Goal: Transaction & Acquisition: Purchase product/service

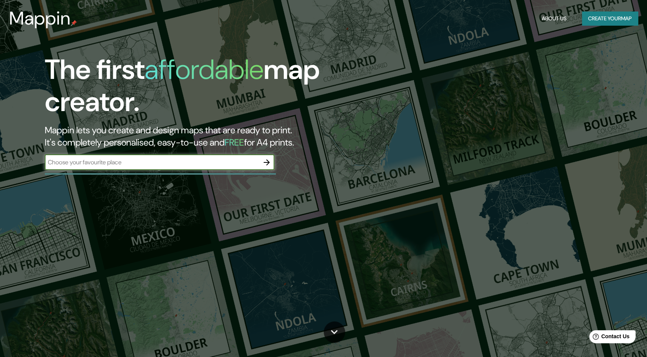
click at [113, 163] on input "text" at bounding box center [152, 162] width 214 height 9
click at [135, 163] on input "text" at bounding box center [152, 162] width 214 height 9
paste input "Jr. [GEOGRAPHIC_DATA] 825. [PERSON_NAME]"
type input "Jr. [GEOGRAPHIC_DATA] 825. [PERSON_NAME]"
click at [262, 159] on icon "button" at bounding box center [266, 162] width 9 height 9
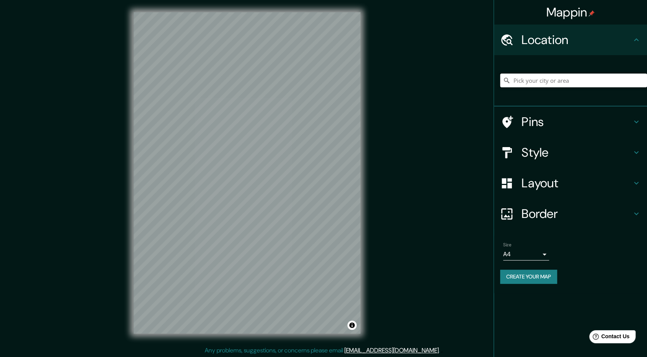
click at [588, 78] on input "Pick your city or area" at bounding box center [573, 80] width 147 height 14
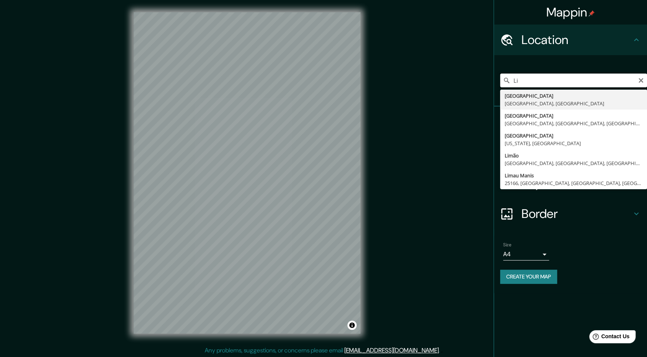
type input "L"
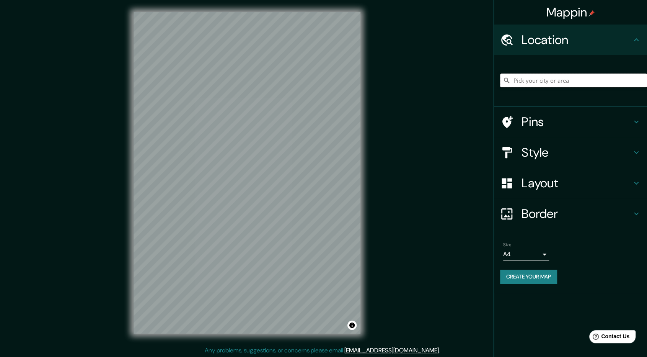
paste input "Jr. [GEOGRAPHIC_DATA] 825. [PERSON_NAME]"
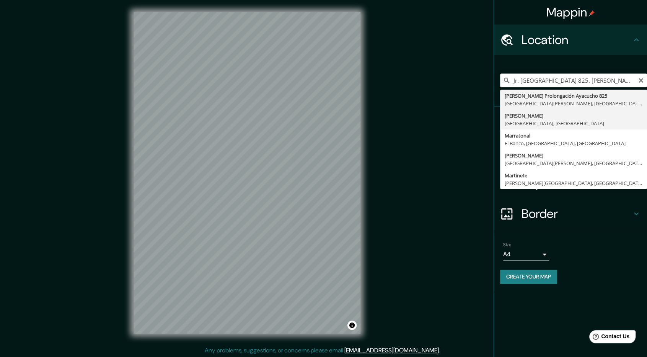
type input "[PERSON_NAME], [GEOGRAPHIC_DATA], [GEOGRAPHIC_DATA]"
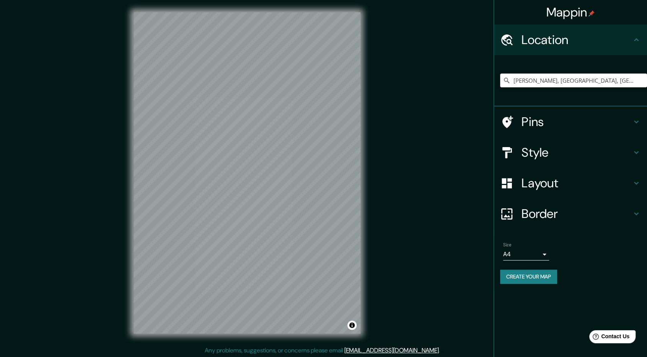
click at [557, 153] on h4 "Style" at bounding box center [577, 152] width 110 height 15
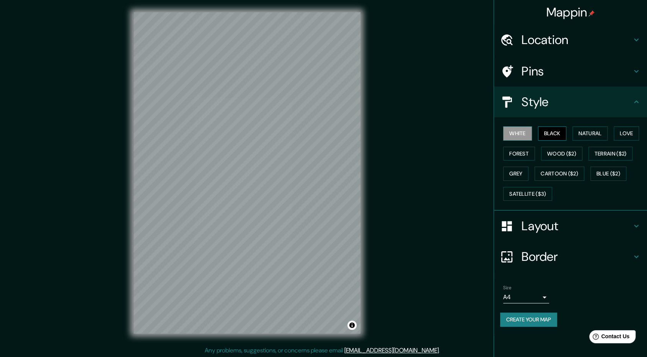
click at [540, 132] on button "Black" at bounding box center [552, 133] width 29 height 14
click at [527, 190] on button "Satellite ($3)" at bounding box center [527, 194] width 49 height 14
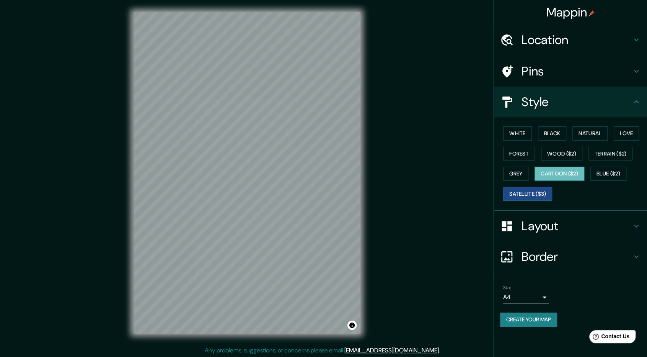
click at [551, 175] on button "Cartoon ($2)" at bounding box center [560, 174] width 50 height 14
click at [607, 170] on button "Blue ($2)" at bounding box center [609, 174] width 36 height 14
click at [554, 173] on button "Cartoon ($2)" at bounding box center [560, 174] width 50 height 14
click at [560, 155] on button "Wood ($2)" at bounding box center [561, 154] width 41 height 14
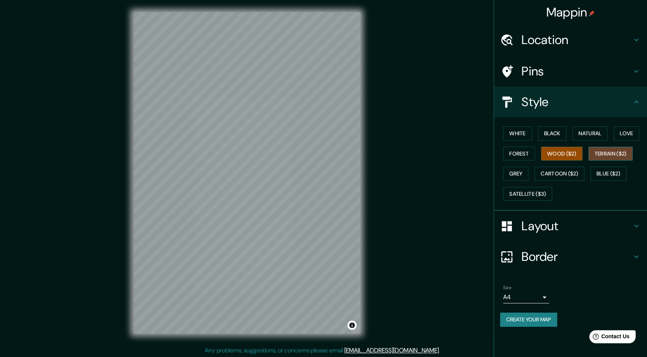
click at [607, 156] on button "Terrain ($2)" at bounding box center [611, 154] width 44 height 14
click at [524, 168] on button "Grey" at bounding box center [515, 174] width 25 height 14
click at [517, 155] on button "Forest" at bounding box center [519, 154] width 32 height 14
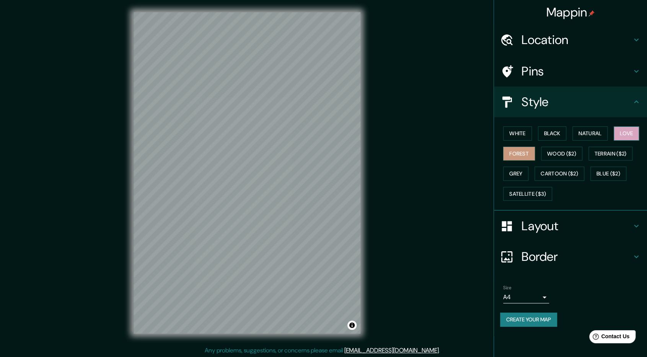
click at [627, 135] on button "Love" at bounding box center [626, 133] width 25 height 14
click at [585, 131] on button "Natural" at bounding box center [590, 133] width 35 height 14
click at [557, 131] on button "Black" at bounding box center [552, 133] width 29 height 14
click at [529, 152] on button "Forest" at bounding box center [519, 154] width 32 height 14
click at [524, 164] on div "White Black Natural Love Forest Wood ($2) Terrain ($2) Grey Cartoon ($2) Blue (…" at bounding box center [573, 163] width 147 height 80
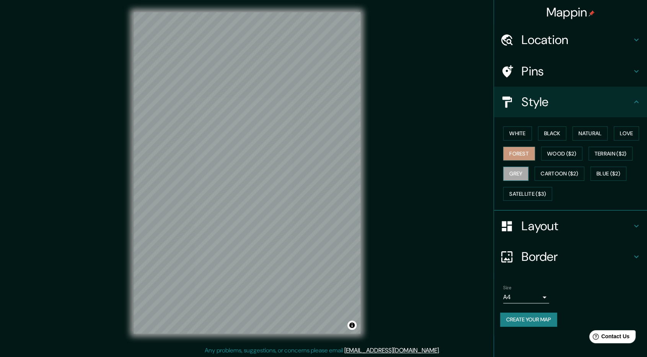
click at [522, 170] on button "Grey" at bounding box center [515, 174] width 25 height 14
click at [516, 136] on button "White" at bounding box center [517, 133] width 29 height 14
click at [552, 139] on button "Black" at bounding box center [552, 133] width 29 height 14
click at [514, 127] on button "White" at bounding box center [517, 133] width 29 height 14
click at [542, 78] on h4 "Pins" at bounding box center [577, 71] width 110 height 15
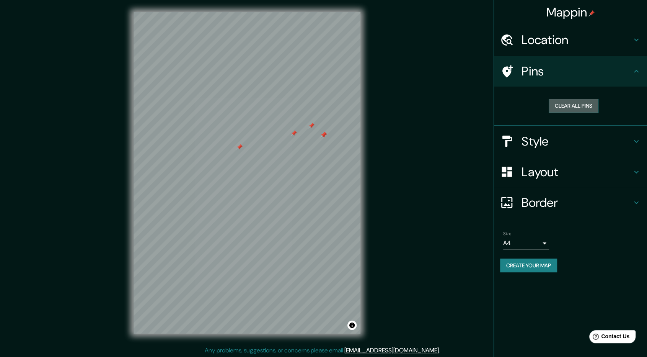
click at [570, 106] on button "Clear all pins" at bounding box center [574, 106] width 50 height 14
click at [562, 135] on h4 "Style" at bounding box center [577, 141] width 110 height 15
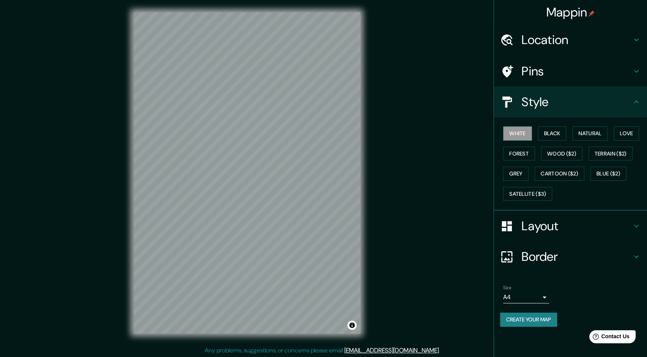
click at [553, 220] on h4 "Layout" at bounding box center [577, 225] width 110 height 15
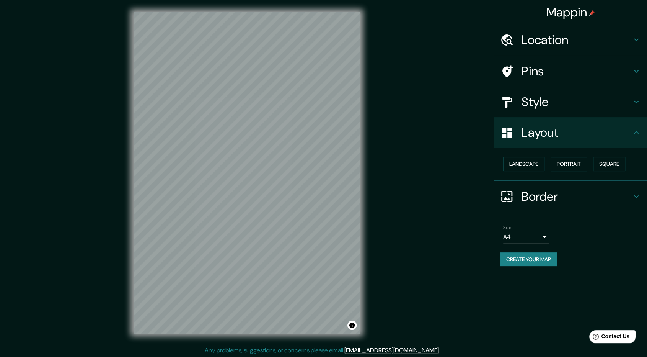
click at [564, 161] on button "Portrait" at bounding box center [569, 164] width 36 height 14
click at [530, 164] on button "Landscape" at bounding box center [523, 164] width 41 height 14
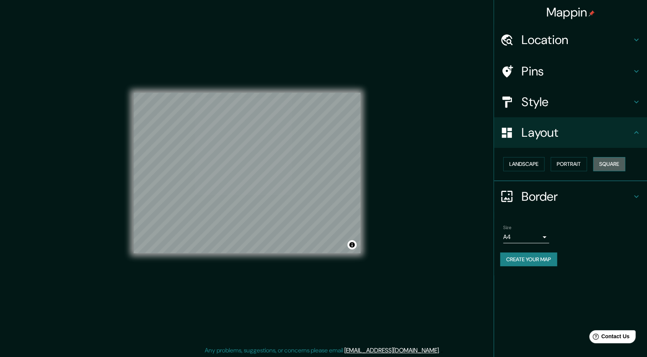
click at [614, 165] on button "Square" at bounding box center [609, 164] width 32 height 14
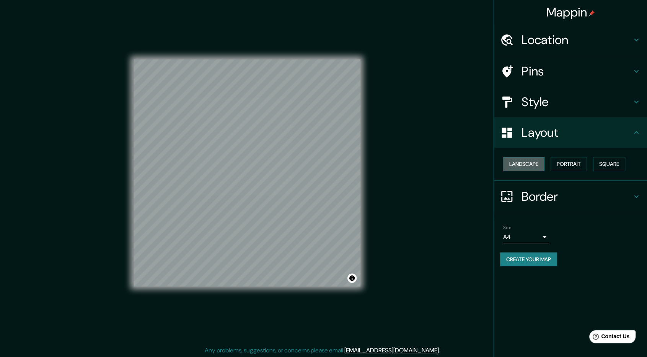
click at [517, 163] on button "Landscape" at bounding box center [523, 164] width 41 height 14
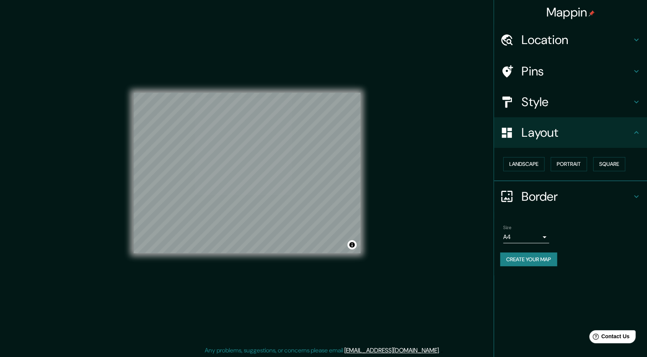
click at [553, 96] on h4 "Style" at bounding box center [577, 101] width 110 height 15
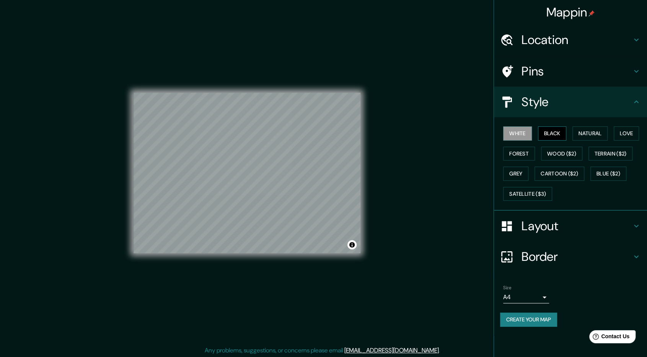
click at [553, 134] on button "Black" at bounding box center [552, 133] width 29 height 14
click at [508, 152] on button "Forest" at bounding box center [519, 154] width 32 height 14
click at [591, 127] on button "Natural" at bounding box center [590, 133] width 35 height 14
click at [638, 136] on button "Love" at bounding box center [626, 133] width 25 height 14
click at [518, 152] on button "Forest" at bounding box center [519, 154] width 32 height 14
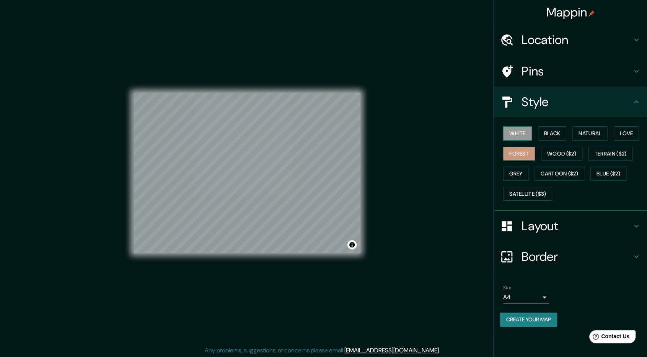
click at [511, 135] on button "White" at bounding box center [517, 133] width 29 height 14
click at [544, 136] on button "Black" at bounding box center [552, 133] width 29 height 14
click at [520, 168] on button "Grey" at bounding box center [515, 174] width 25 height 14
click at [558, 135] on button "Black" at bounding box center [552, 133] width 29 height 14
click at [518, 150] on button "Forest" at bounding box center [519, 154] width 32 height 14
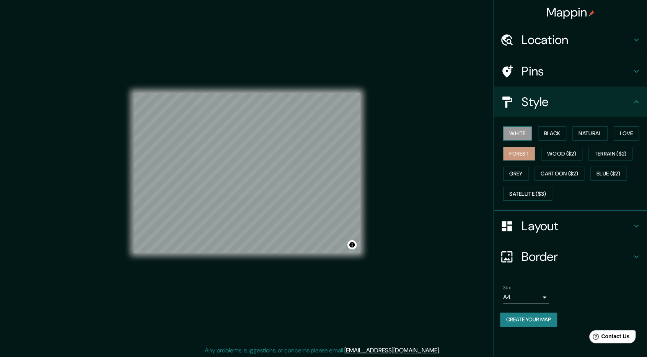
click at [513, 132] on button "White" at bounding box center [517, 133] width 29 height 14
click at [524, 156] on button "Forest" at bounding box center [519, 154] width 32 height 14
click at [518, 132] on button "White" at bounding box center [517, 133] width 29 height 14
